Goal: Find contact information: Find contact information

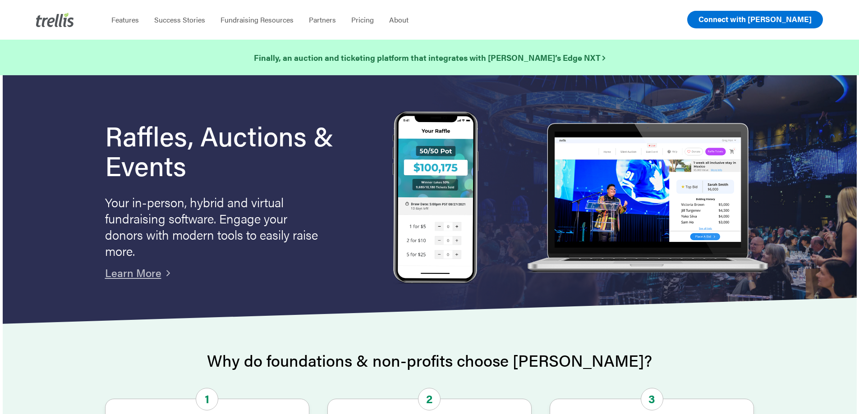
click at [784, 23] on span "Connect with [PERSON_NAME]" at bounding box center [754, 19] width 113 height 11
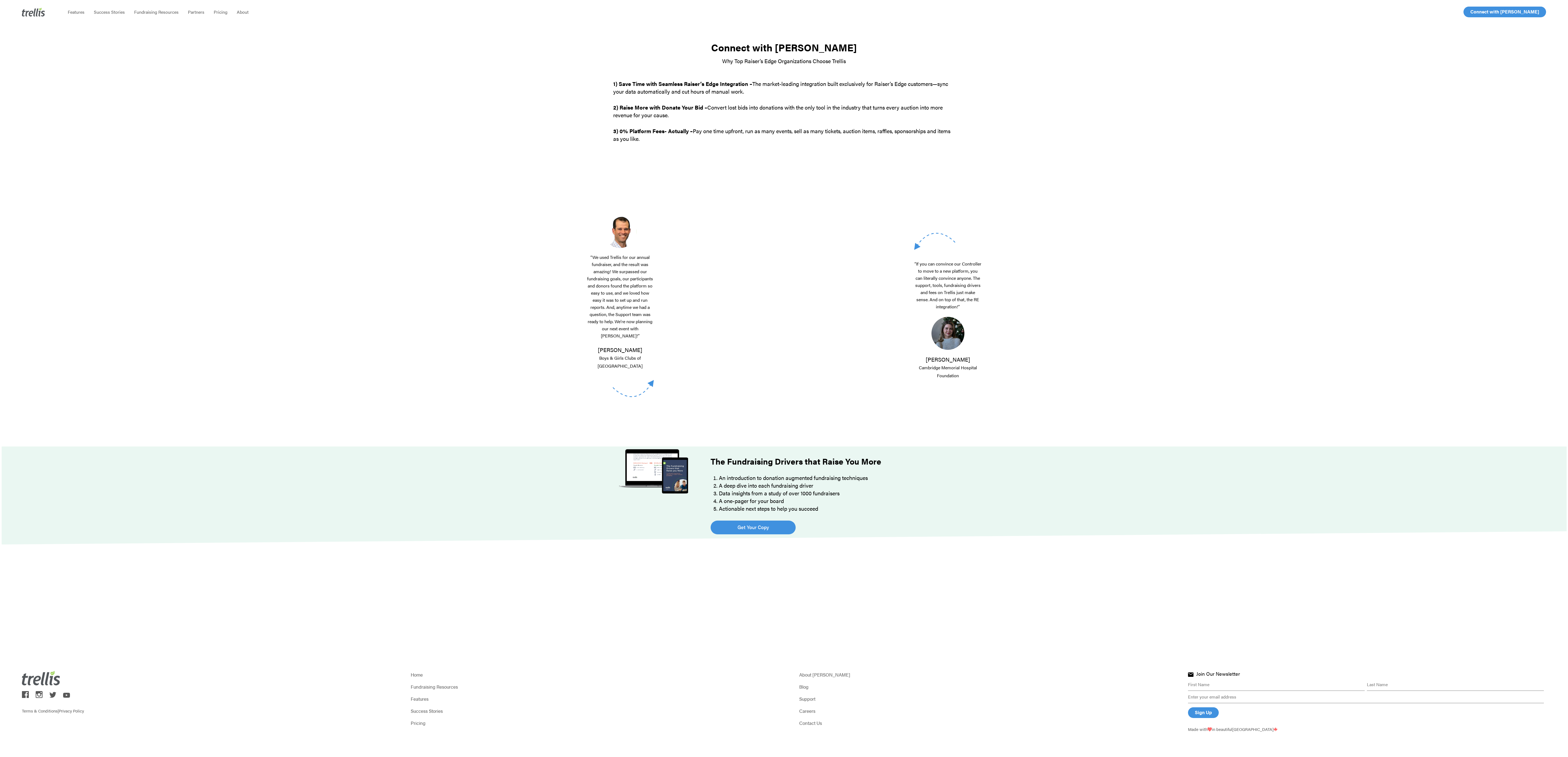
drag, startPoint x: 1030, startPoint y: 1, endPoint x: 1133, endPoint y: 344, distance: 358.1
click at [522, 252] on div "“We used Trellis for our annual fundraiser, and the result was amazing! We surp…" at bounding box center [784, 306] width 1565 height 281
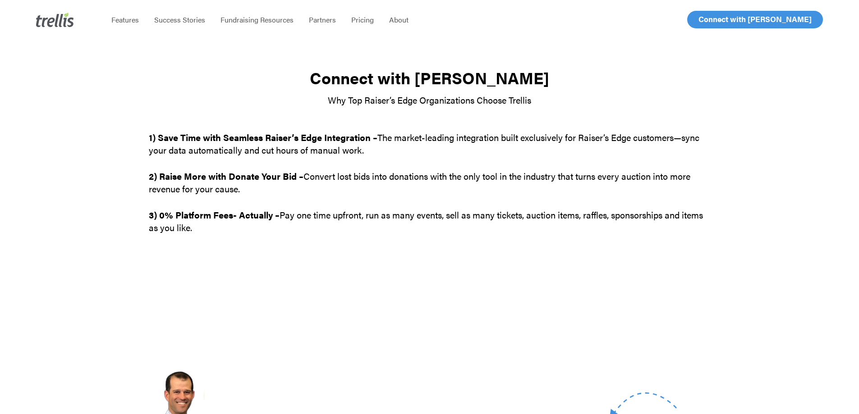
drag, startPoint x: 2385, startPoint y: 0, endPoint x: 628, endPoint y: 217, distance: 1770.8
click at [628, 217] on p "3) 0% Platform Fees- Actually – Pay one time upfront, run as many events, sell …" at bounding box center [429, 221] width 561 height 25
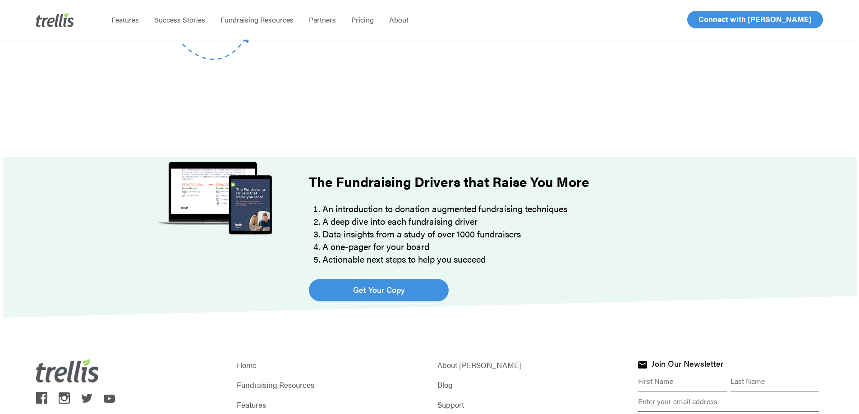
scroll to position [577, 0]
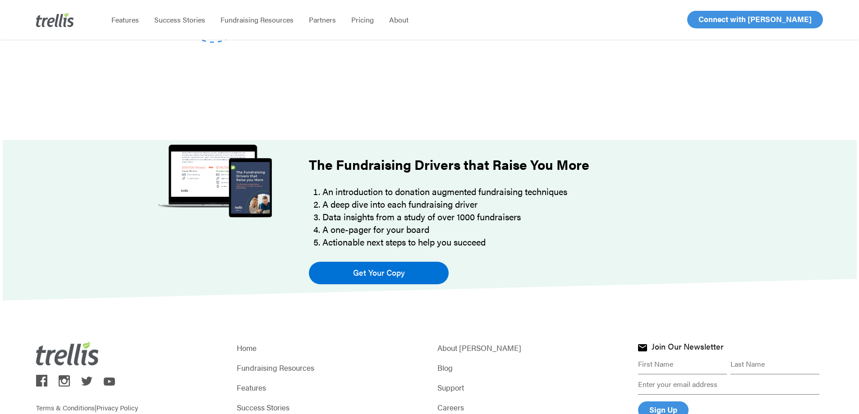
click at [398, 280] on link "Get Your Copy" at bounding box center [379, 273] width 140 height 23
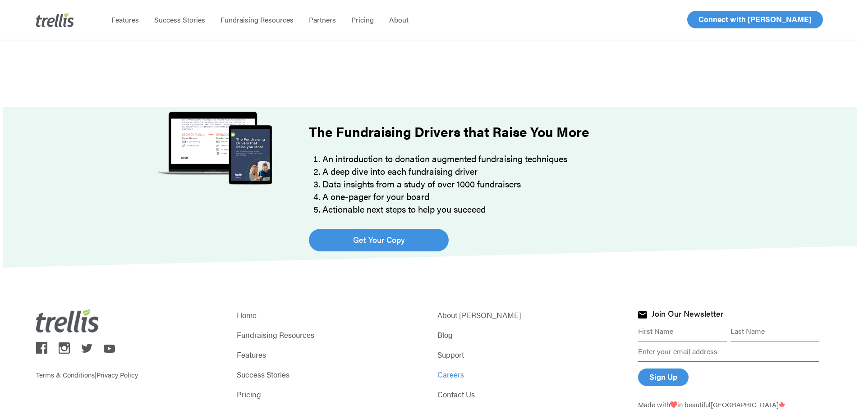
scroll to position [646, 0]
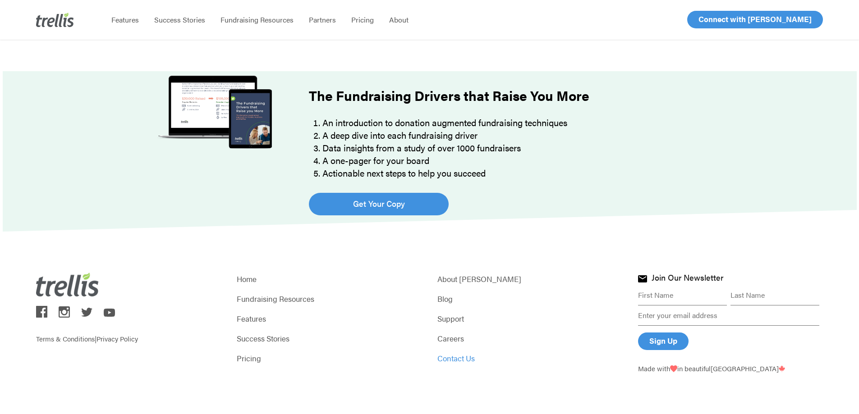
click at [461, 356] on link "Contact Us" at bounding box center [529, 358] width 185 height 13
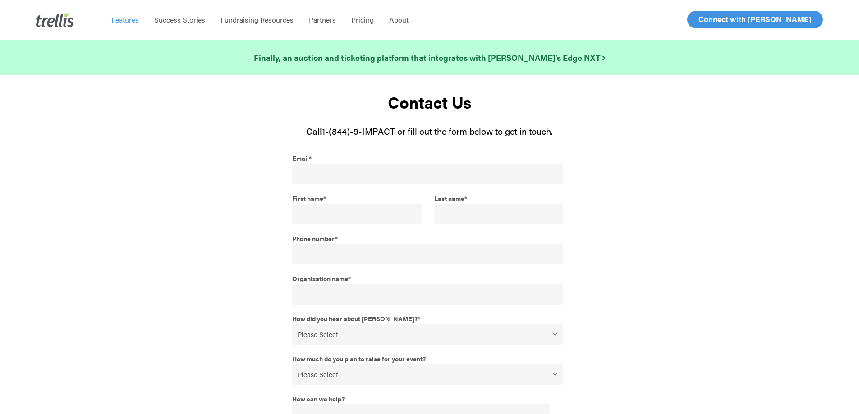
click at [128, 19] on span "Features" at bounding box center [124, 19] width 27 height 10
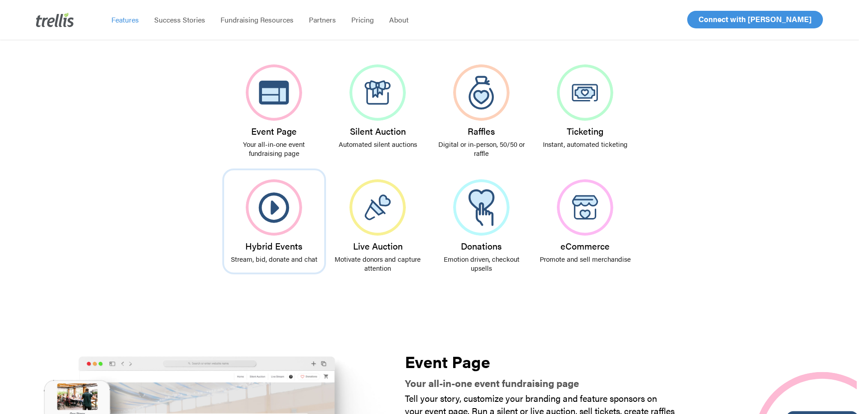
scroll to position [186, 0]
